Goal: Task Accomplishment & Management: Manage account settings

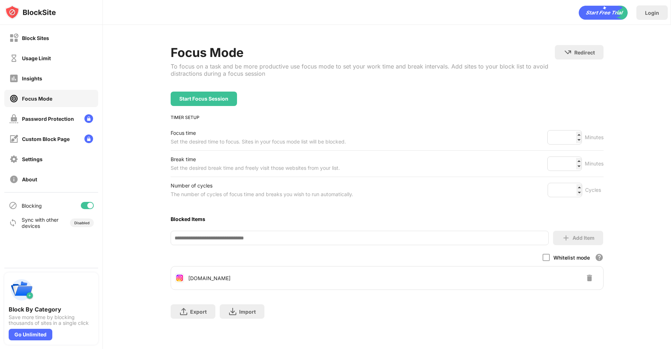
click at [39, 89] on div "Block Sites Usage Limit Insights Focus Mode Password Protection Custom Block Pa…" at bounding box center [51, 108] width 102 height 167
click at [41, 38] on div "Block Sites" at bounding box center [35, 38] width 27 height 6
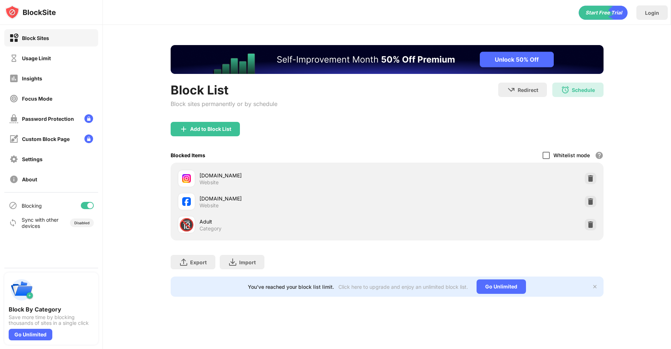
click at [547, 156] on div at bounding box center [545, 155] width 7 height 7
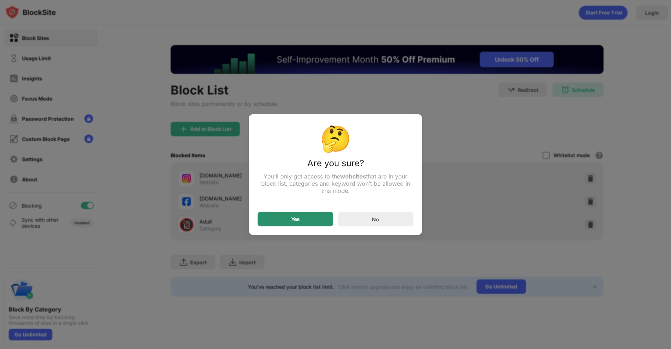
click at [299, 221] on div "Yes" at bounding box center [295, 219] width 9 height 6
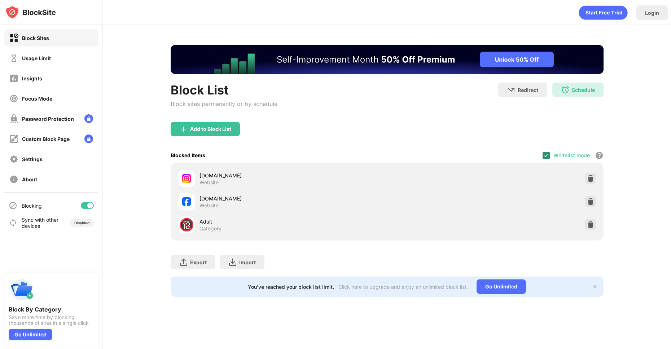
click at [548, 155] on img at bounding box center [546, 155] width 6 height 6
